Goal: Use online tool/utility: Utilize a website feature to perform a specific function

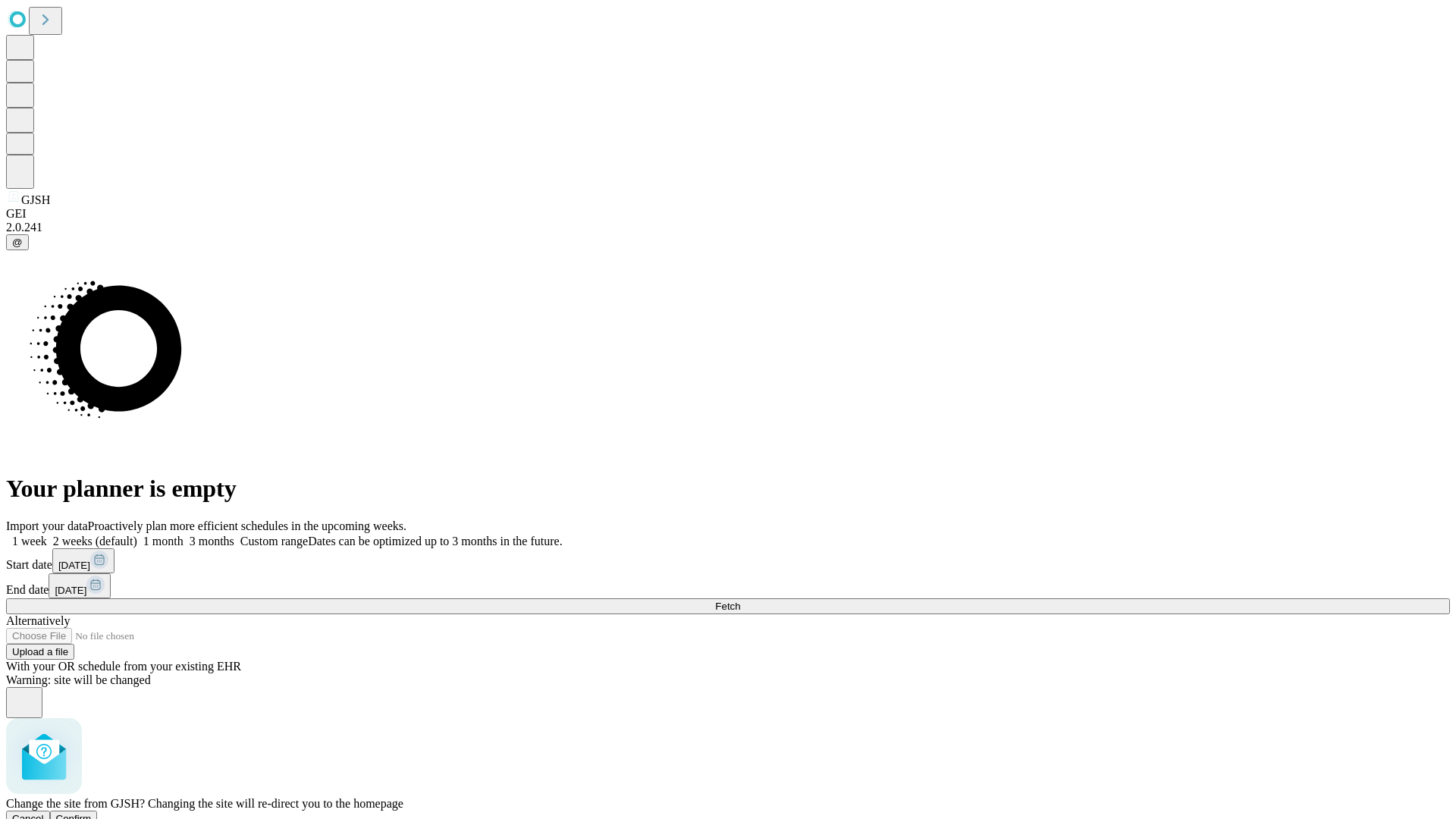
click at [92, 814] on span "Confirm" at bounding box center [74, 819] width 36 height 12
click at [138, 535] on label "2 weeks (default)" at bounding box center [92, 541] width 90 height 13
click at [740, 600] on span "Fetch" at bounding box center [728, 606] width 25 height 12
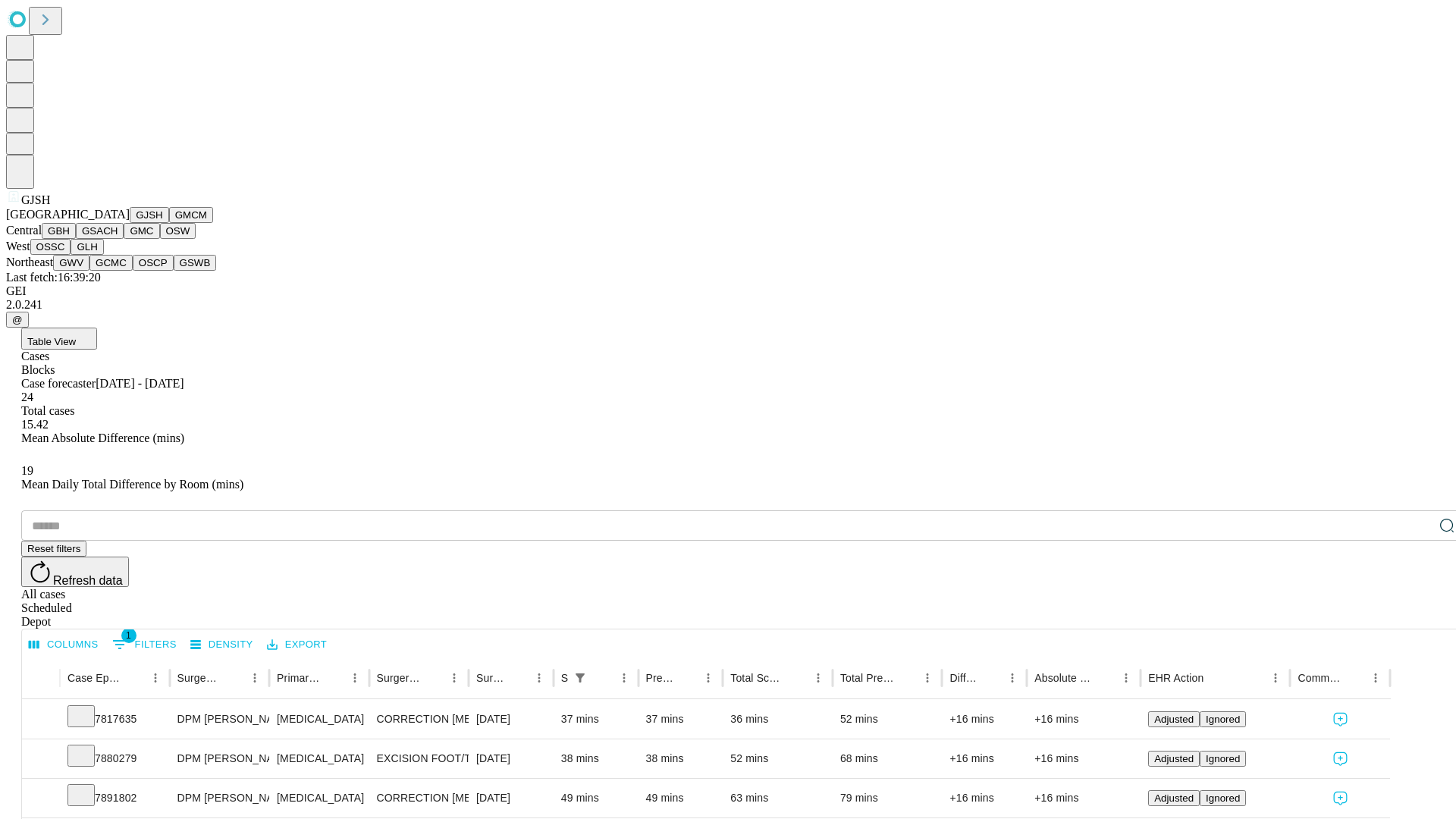
click at [169, 223] on button "GMCM" at bounding box center [191, 215] width 44 height 16
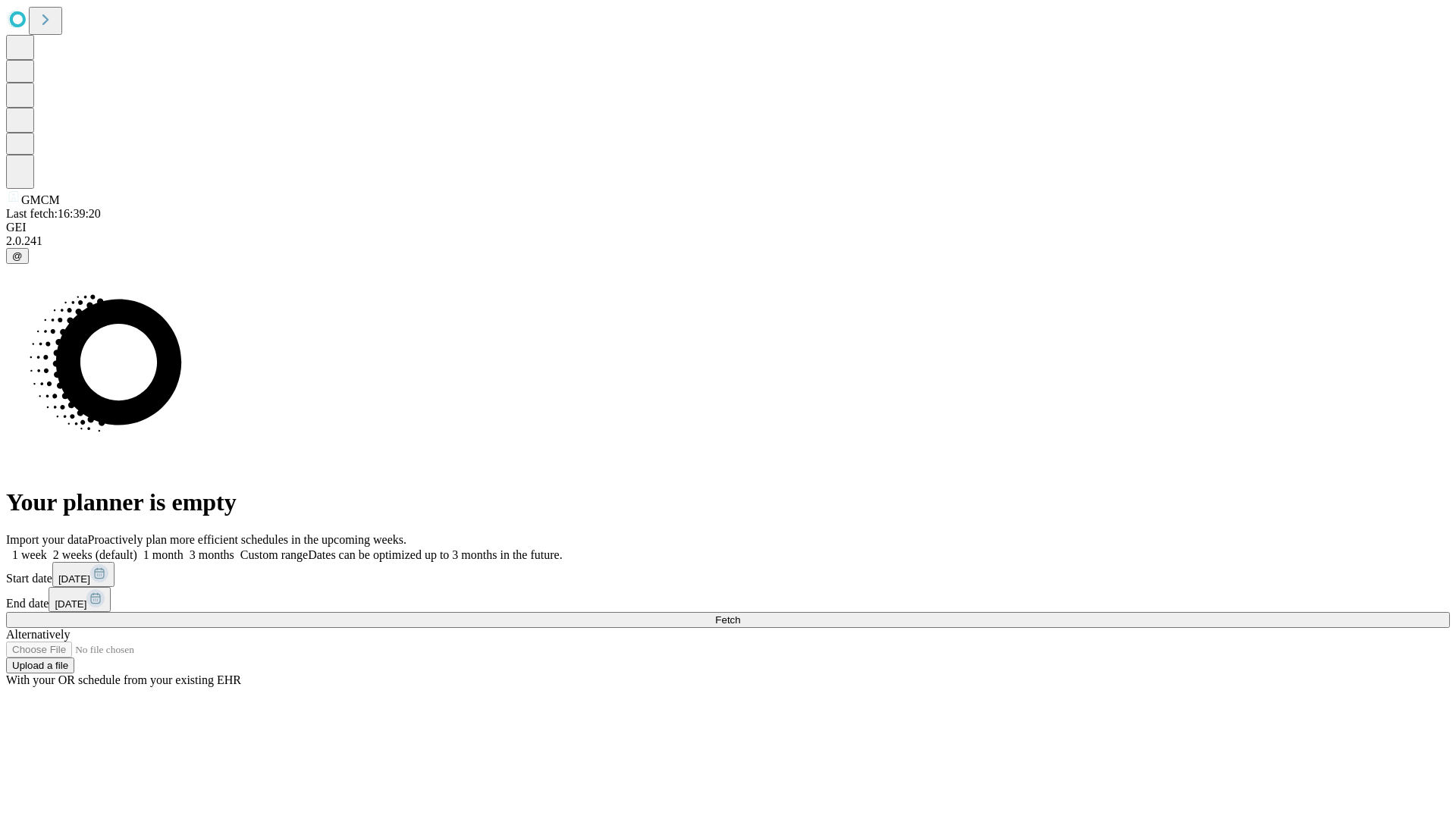
click at [138, 548] on label "2 weeks (default)" at bounding box center [92, 555] width 90 height 13
click at [740, 614] on span "Fetch" at bounding box center [728, 620] width 25 height 12
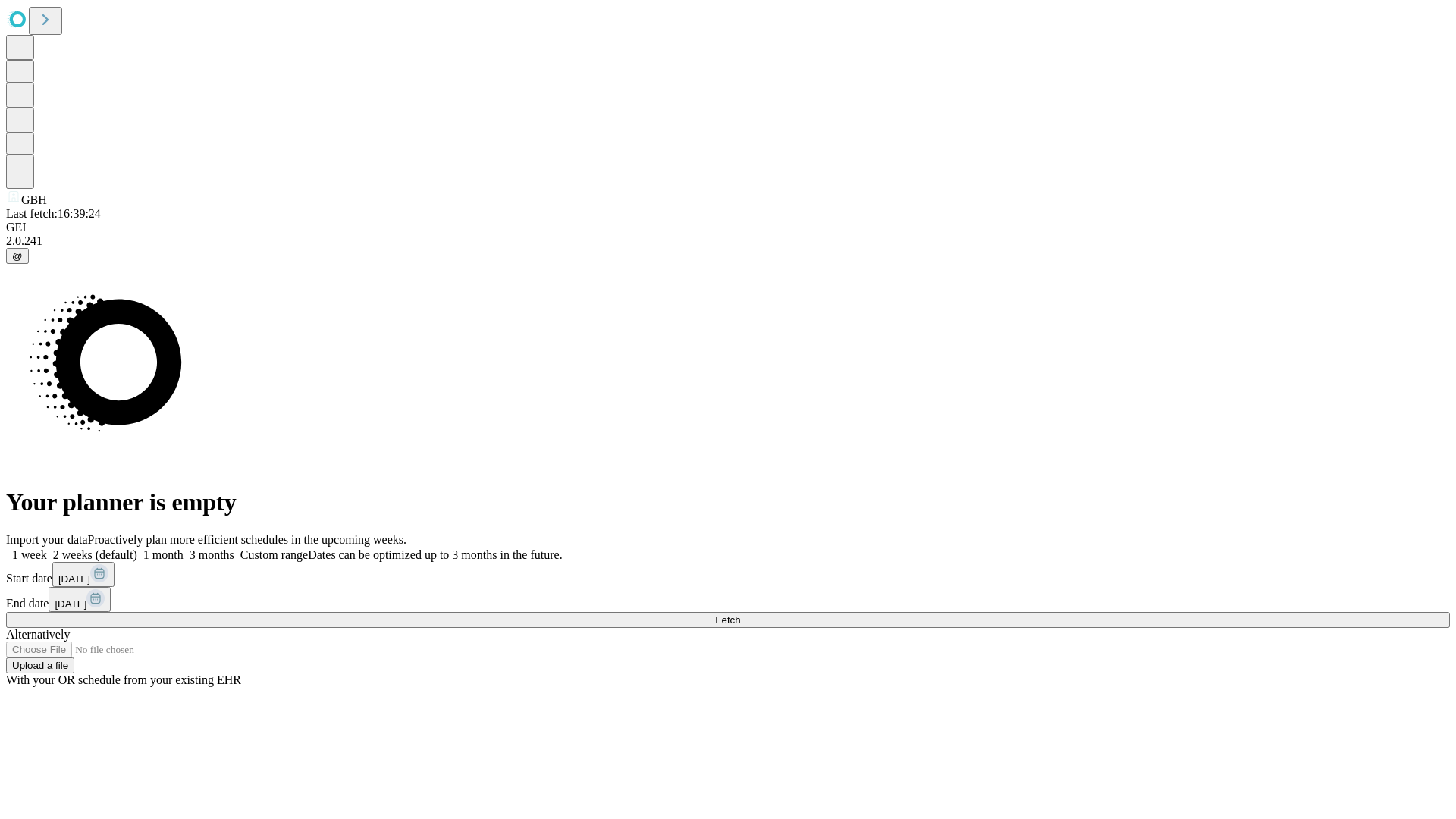
click at [138, 548] on label "2 weeks (default)" at bounding box center [92, 555] width 90 height 13
click at [740, 614] on span "Fetch" at bounding box center [728, 620] width 25 height 12
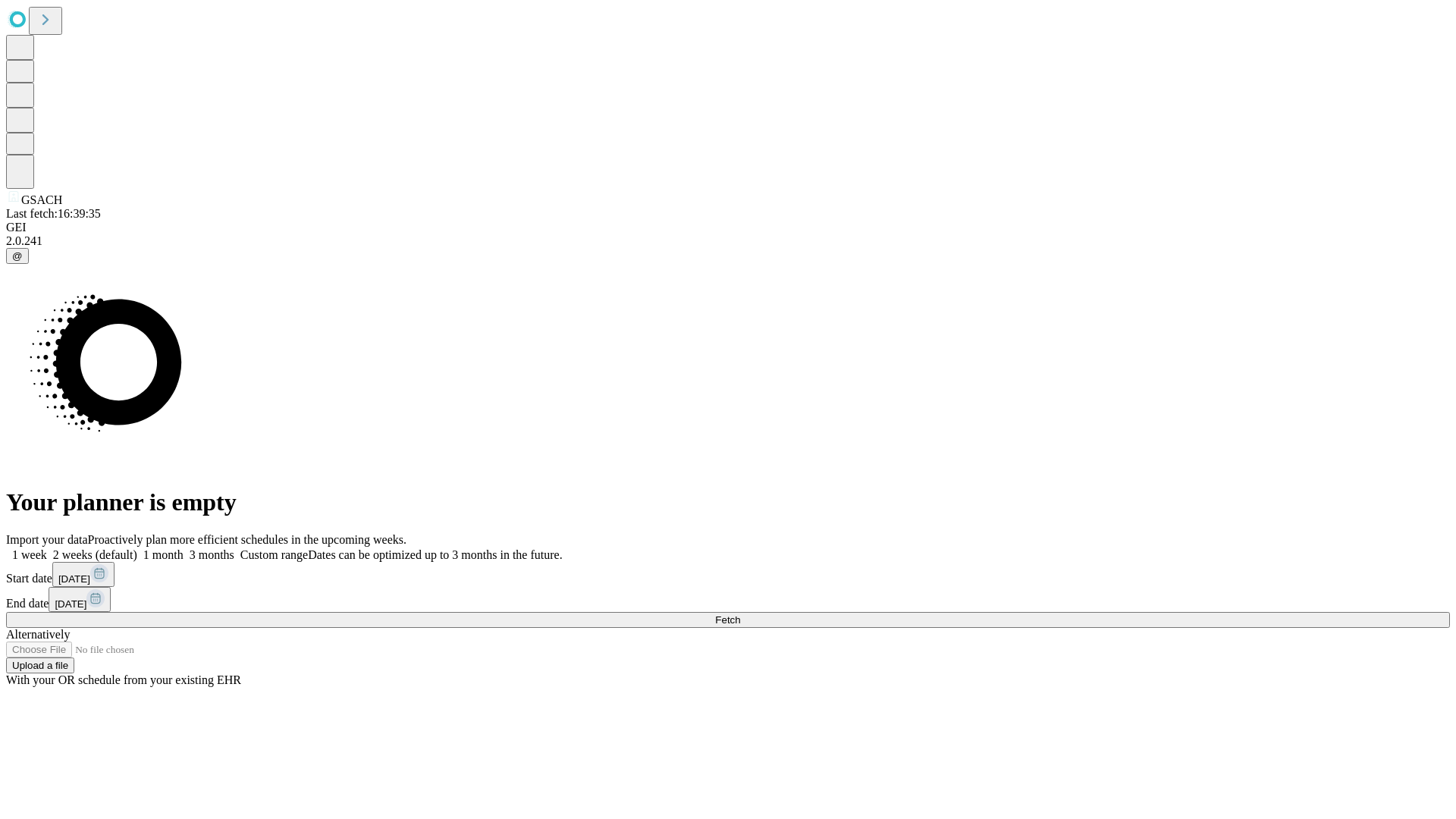
click at [138, 548] on label "2 weeks (default)" at bounding box center [92, 555] width 90 height 13
click at [740, 614] on span "Fetch" at bounding box center [728, 620] width 25 height 12
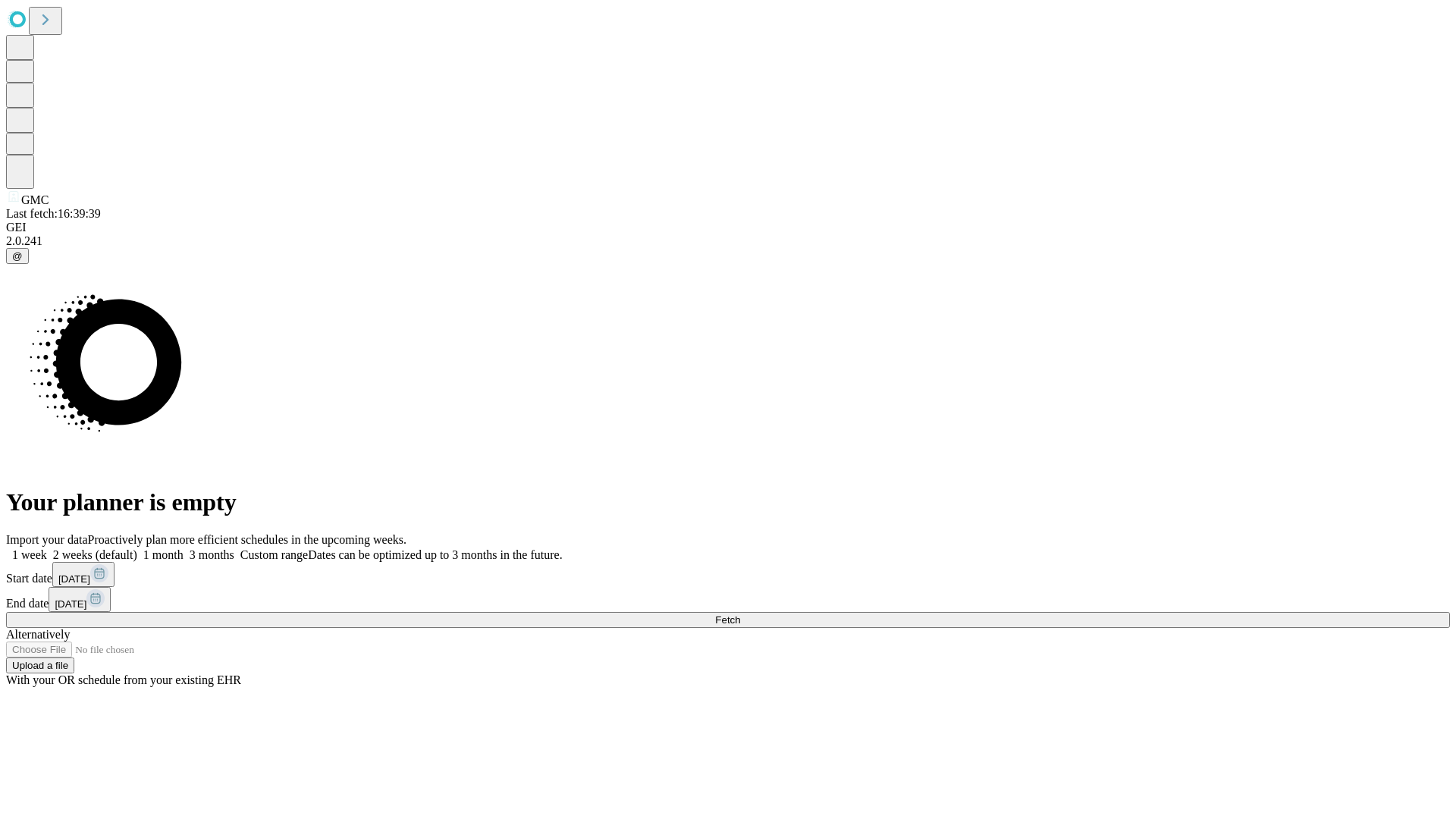
click at [138, 548] on label "2 weeks (default)" at bounding box center [92, 555] width 90 height 13
click at [740, 614] on span "Fetch" at bounding box center [728, 620] width 25 height 12
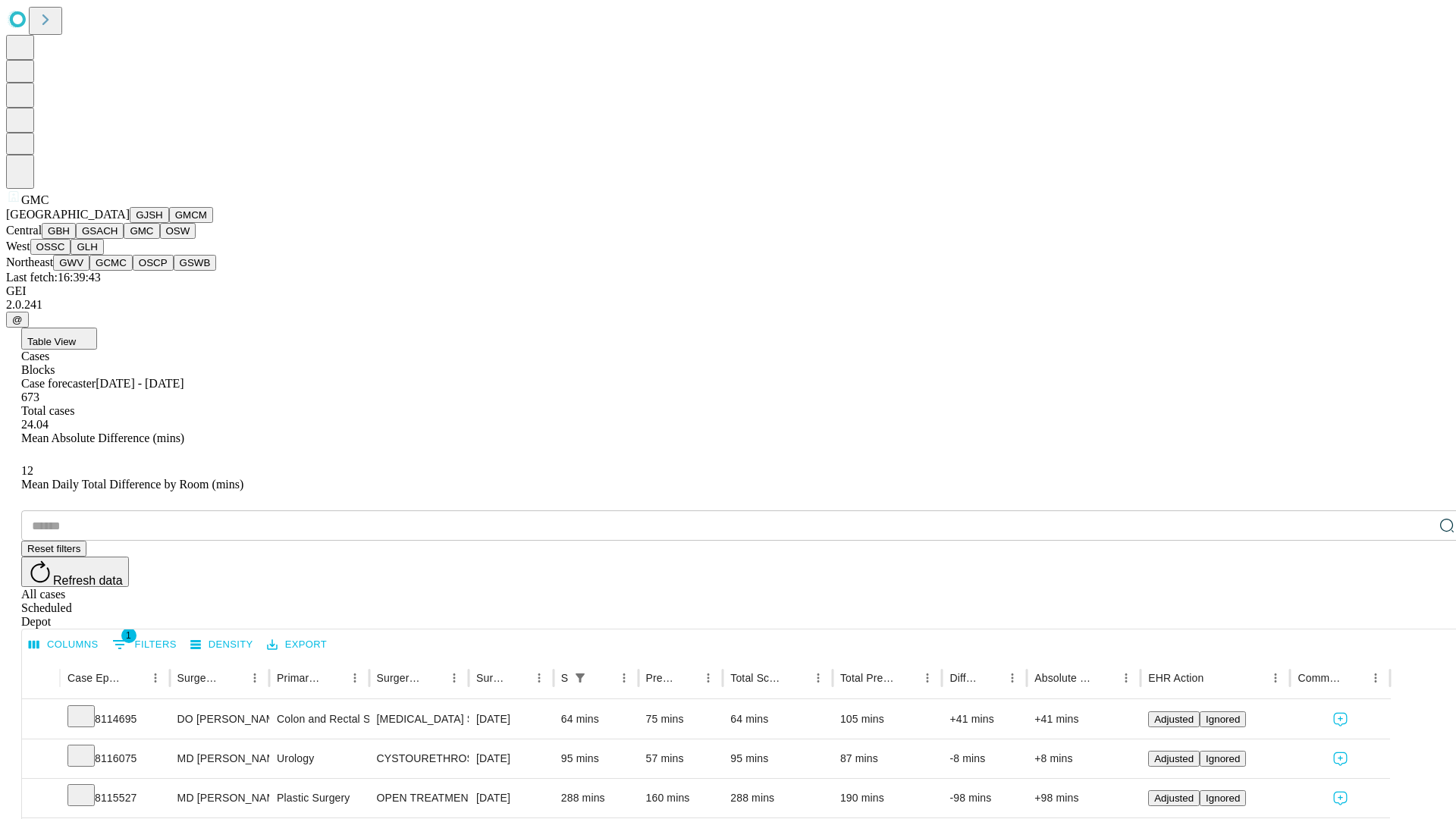
click at [160, 239] on button "OSW" at bounding box center [178, 231] width 37 height 16
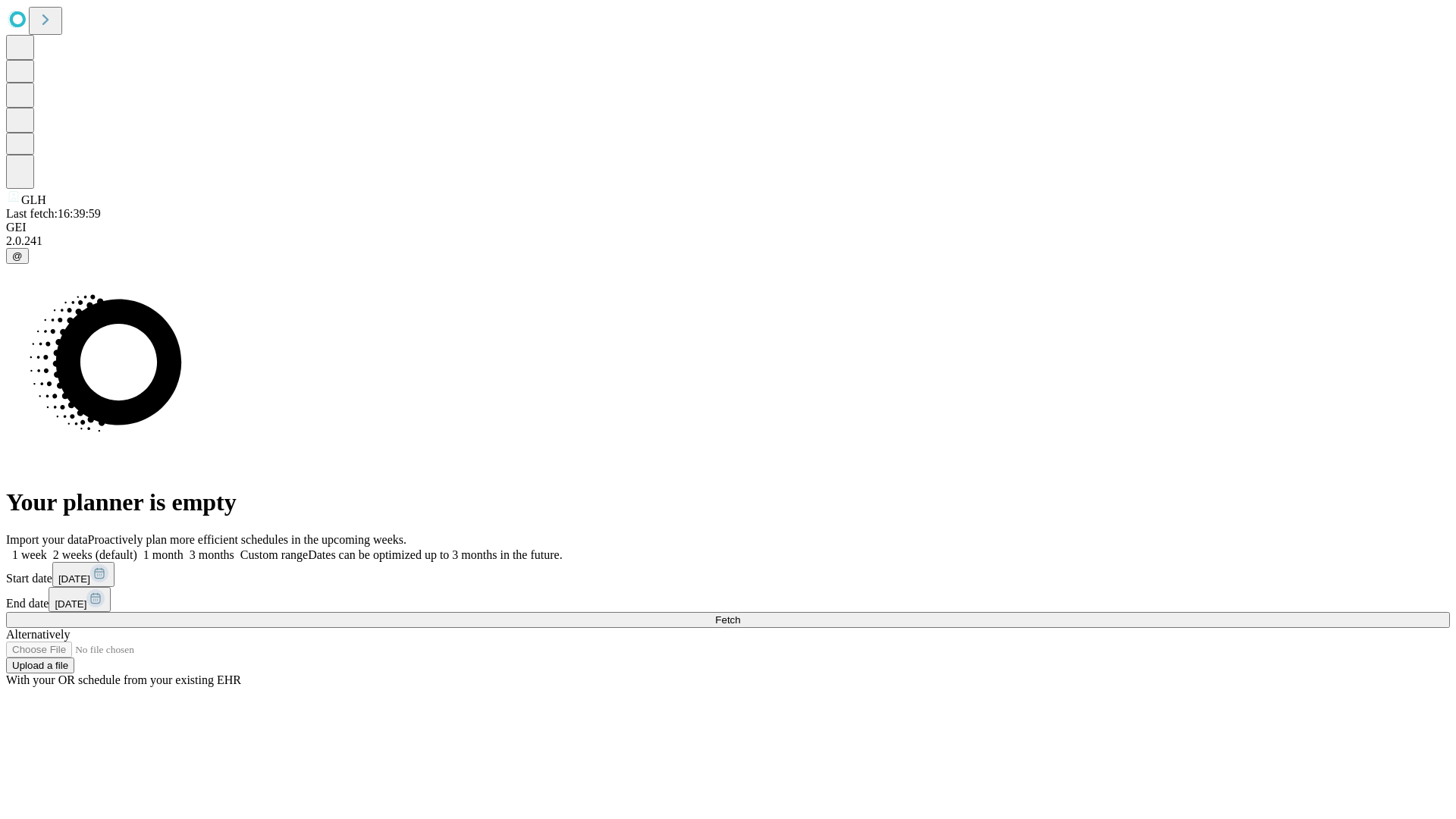
click at [740, 614] on span "Fetch" at bounding box center [728, 620] width 25 height 12
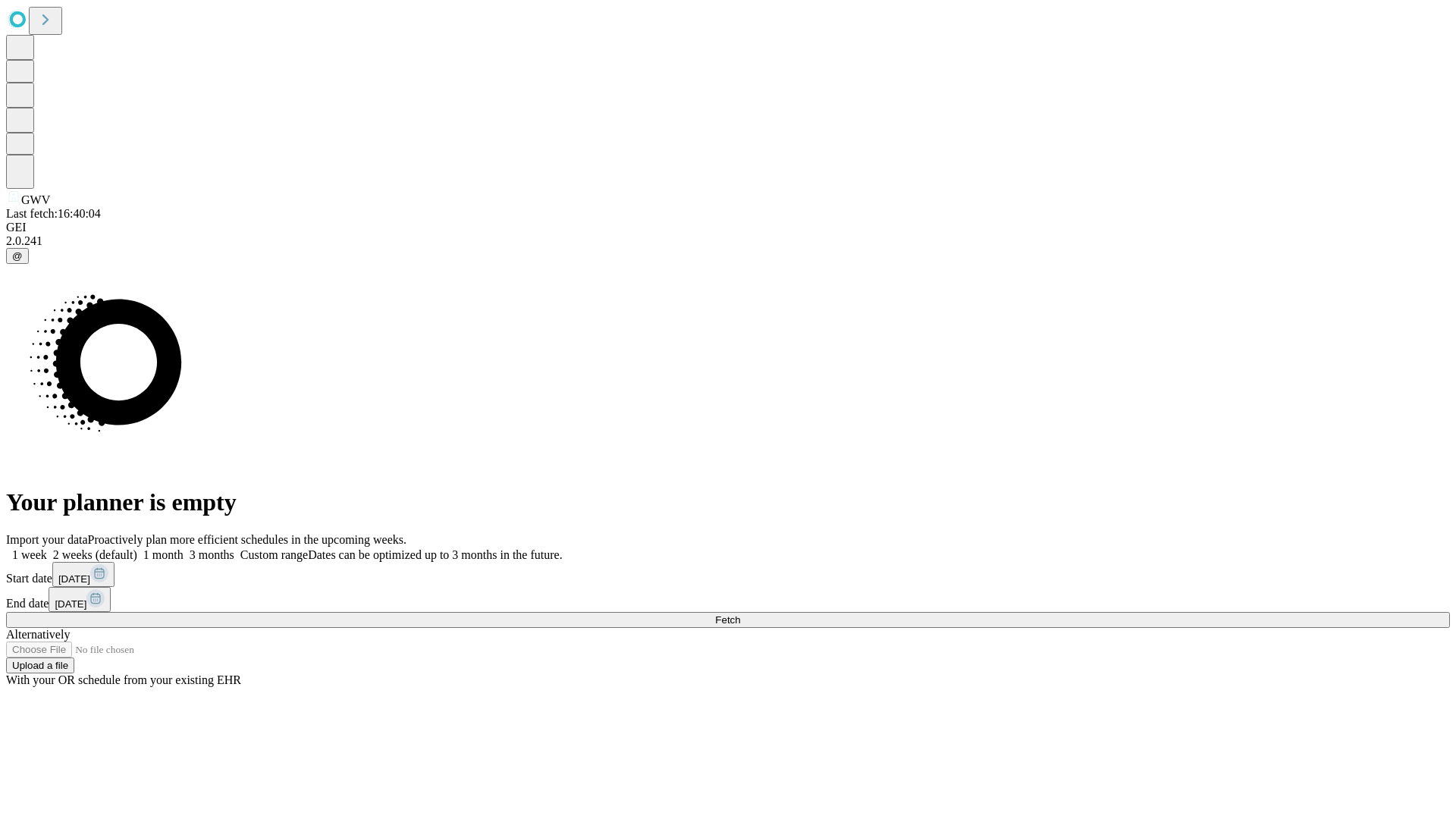
click at [138, 548] on label "2 weeks (default)" at bounding box center [92, 555] width 90 height 13
click at [740, 614] on span "Fetch" at bounding box center [728, 620] width 25 height 12
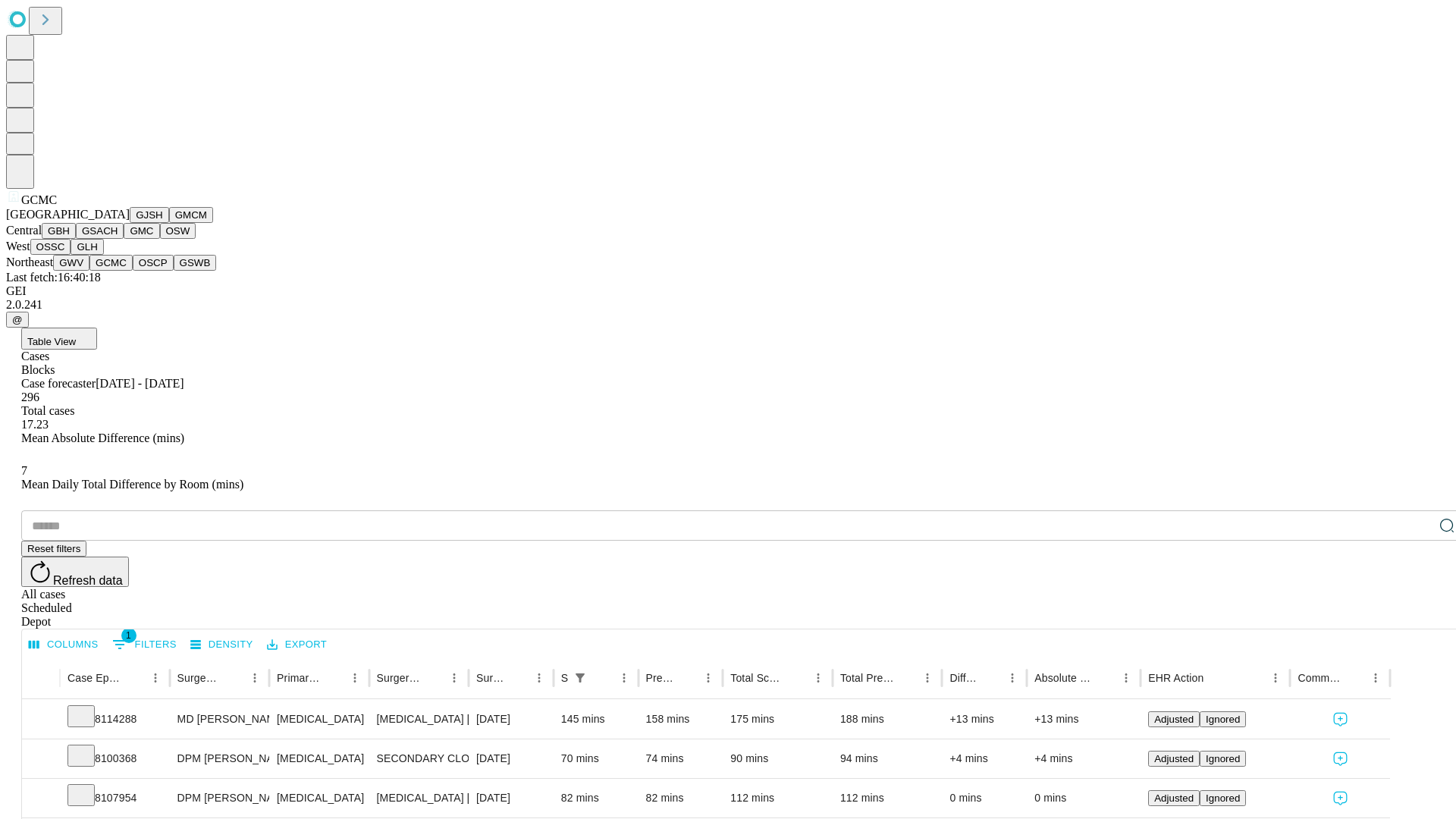
click at [133, 271] on button "OSCP" at bounding box center [153, 263] width 41 height 16
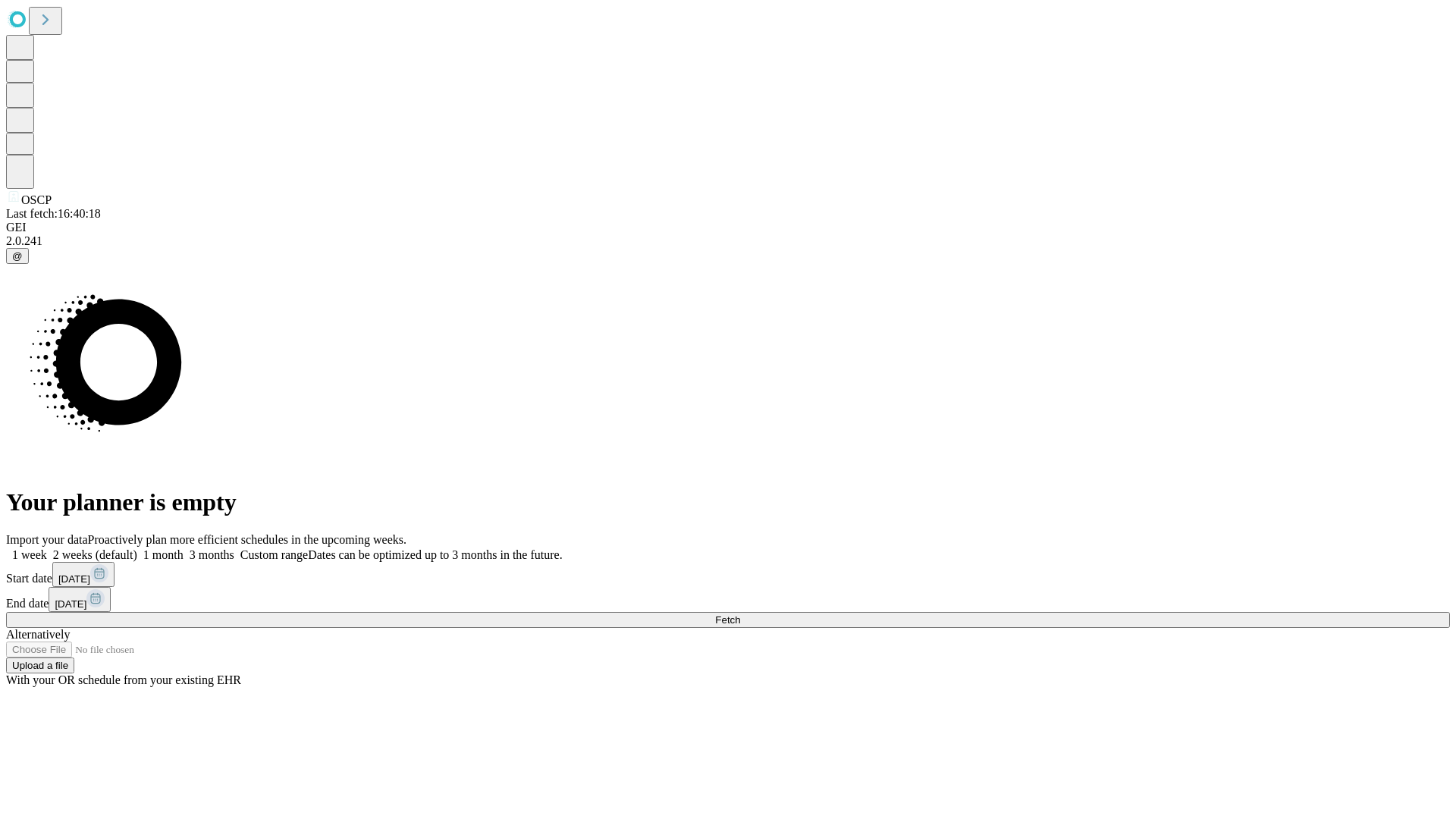
click at [138, 548] on label "2 weeks (default)" at bounding box center [92, 555] width 90 height 13
click at [740, 614] on span "Fetch" at bounding box center [728, 620] width 25 height 12
